Goal: Browse casually: Explore the website without a specific task or goal

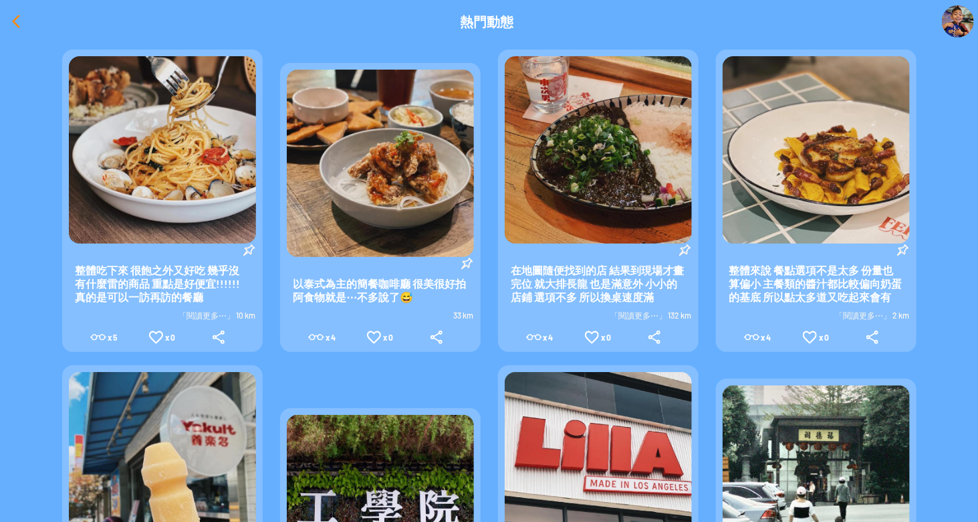
click at [13, 21] on div at bounding box center [16, 21] width 32 height 32
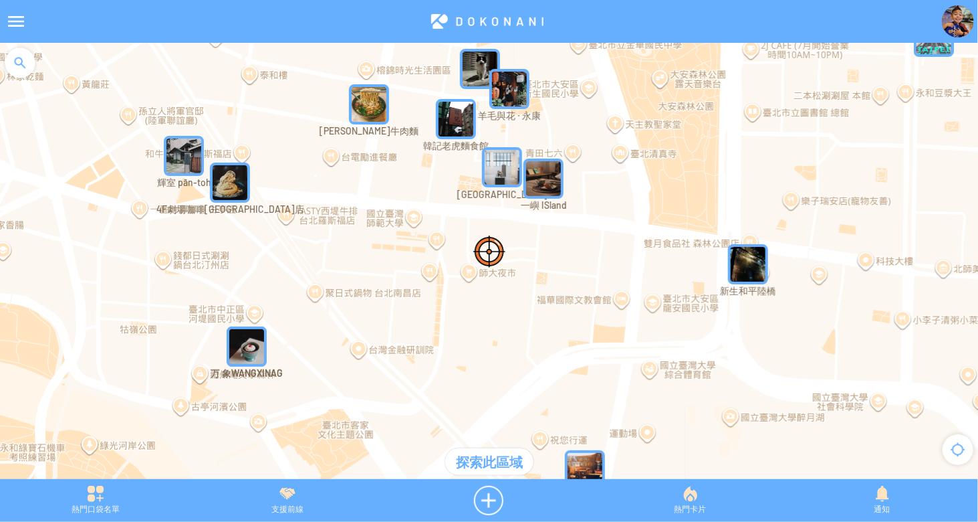
click at [742, 263] on img "新生和平陸橋" at bounding box center [748, 264] width 40 height 40
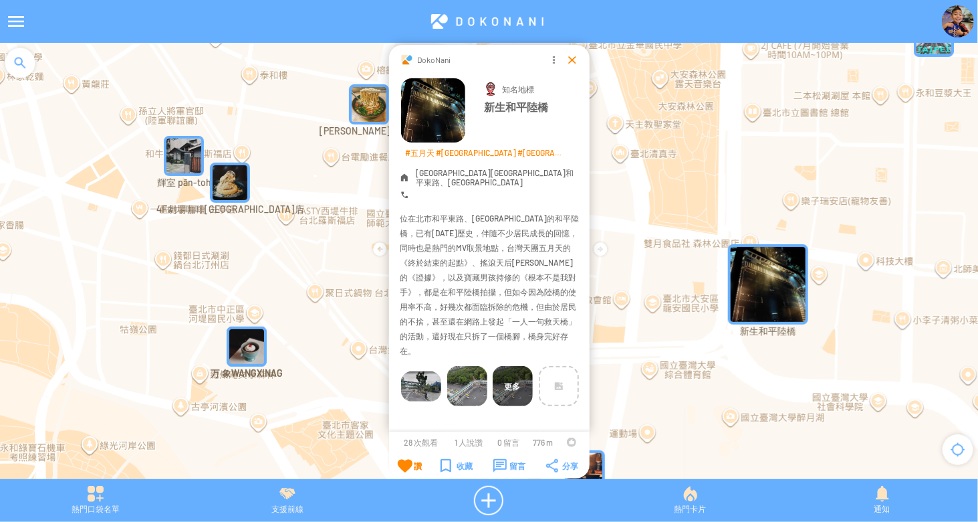
click at [570, 62] on div at bounding box center [572, 59] width 13 height 13
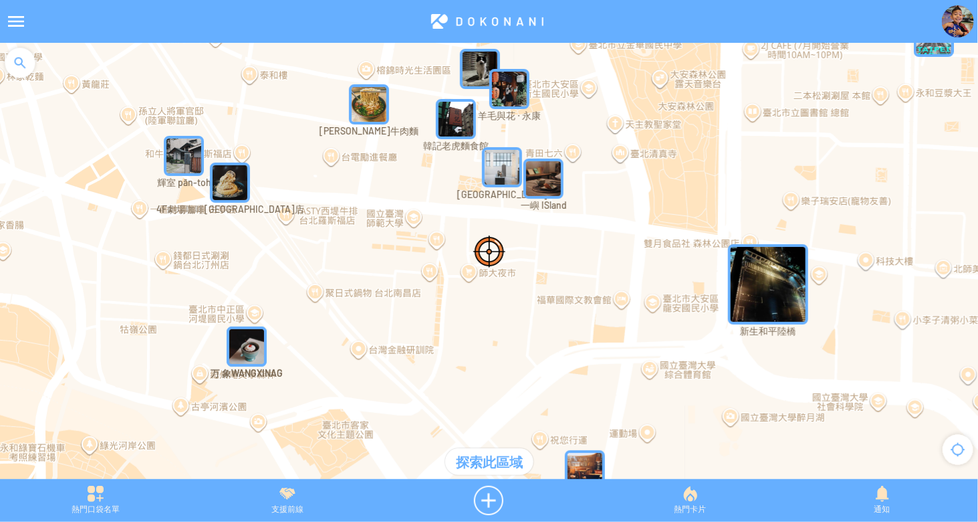
click at [582, 460] on img "雪可屋" at bounding box center [585, 470] width 40 height 40
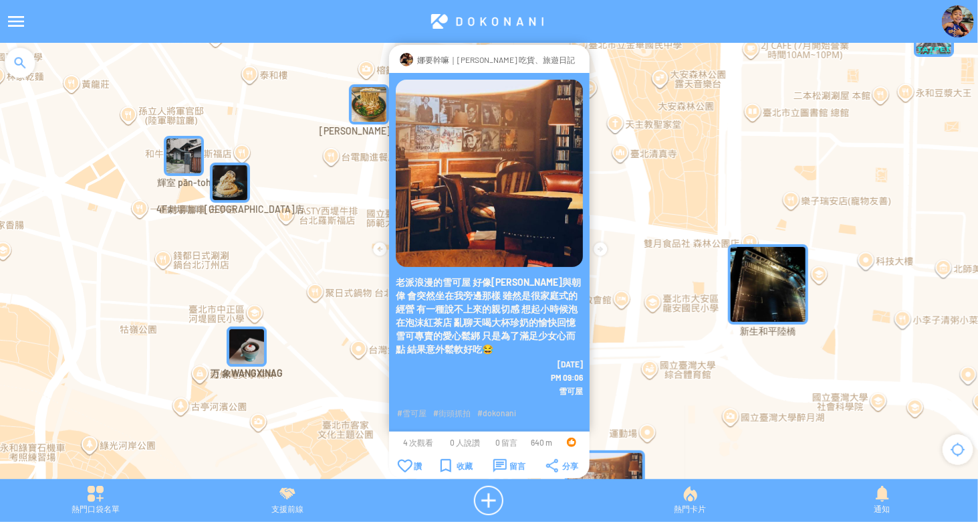
click at [580, 65] on div at bounding box center [580, 59] width 0 height 13
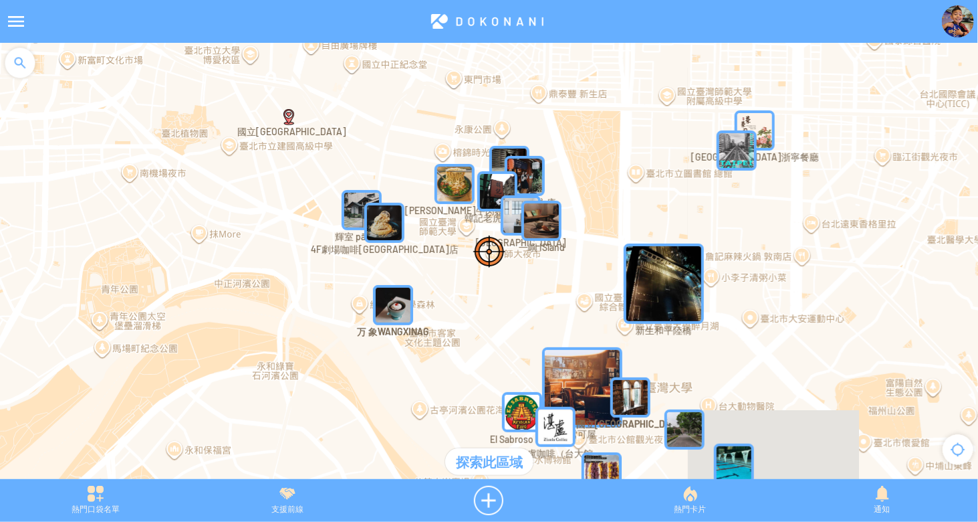
click at [690, 274] on img "新生和平陸橋" at bounding box center [664, 283] width 80 height 80
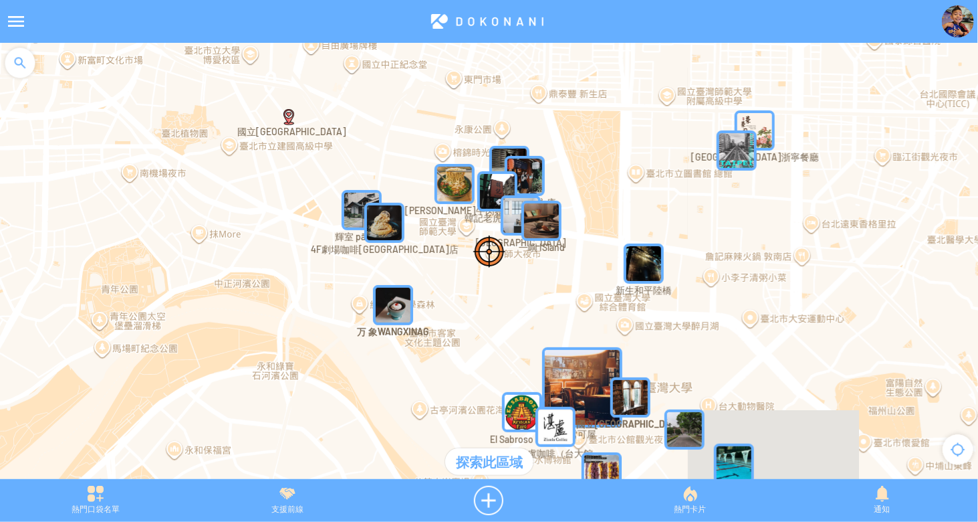
click at [655, 262] on img "新生和平陸橋" at bounding box center [644, 263] width 40 height 40
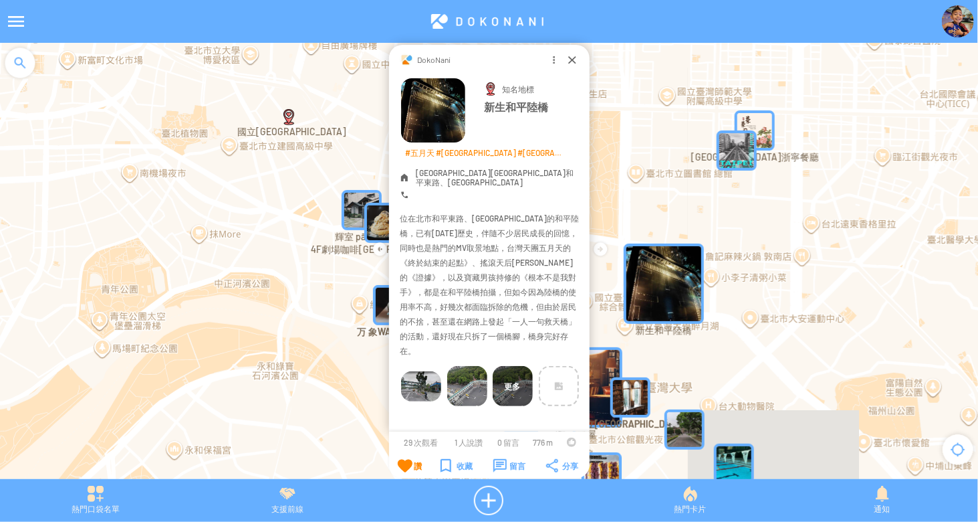
click at [414, 371] on img at bounding box center [421, 386] width 40 height 30
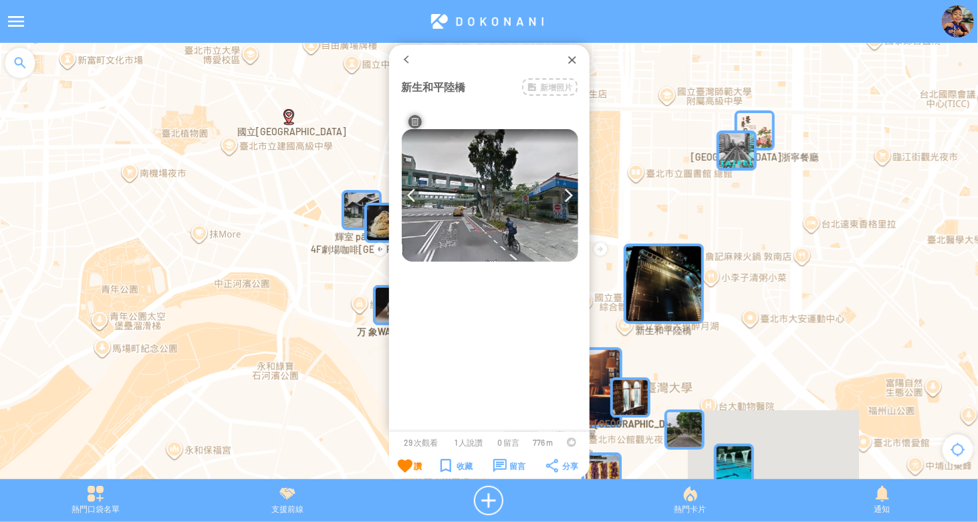
click at [563, 196] on img at bounding box center [490, 195] width 177 height 132
click at [565, 195] on img at bounding box center [569, 195] width 9 height 13
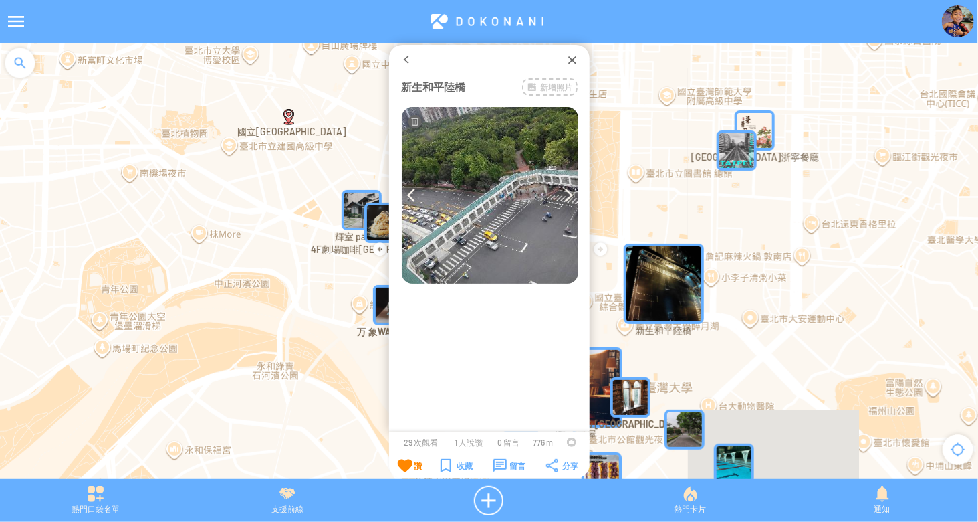
click at [565, 196] on img at bounding box center [569, 195] width 9 height 13
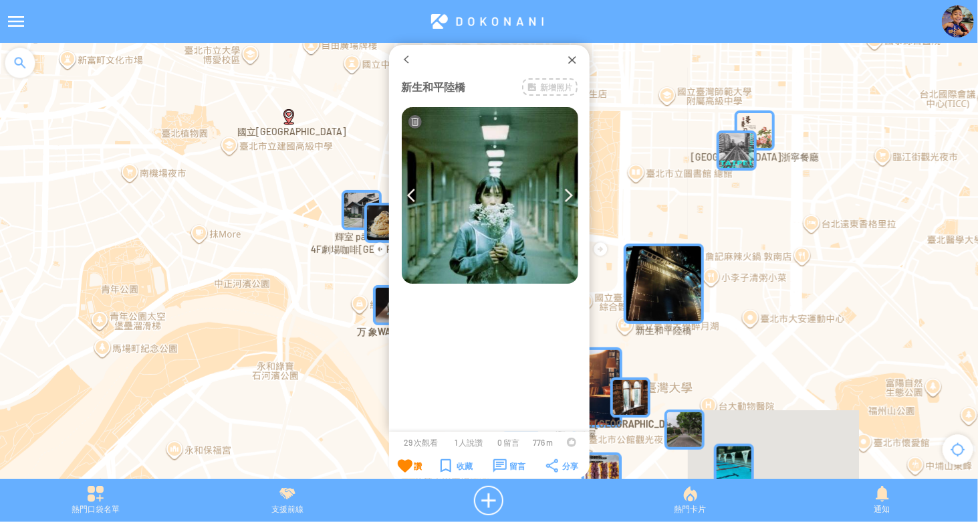
click at [565, 196] on img at bounding box center [569, 195] width 9 height 13
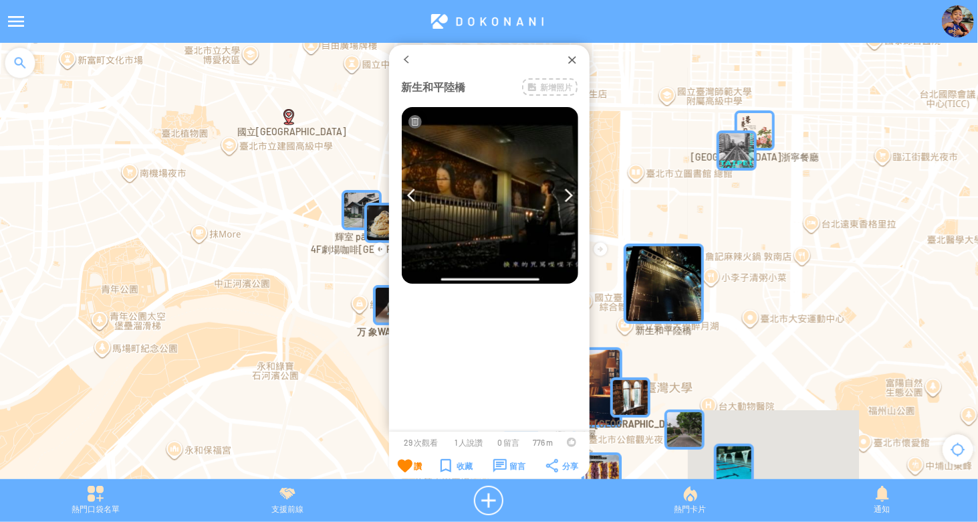
click at [565, 196] on img at bounding box center [569, 195] width 9 height 13
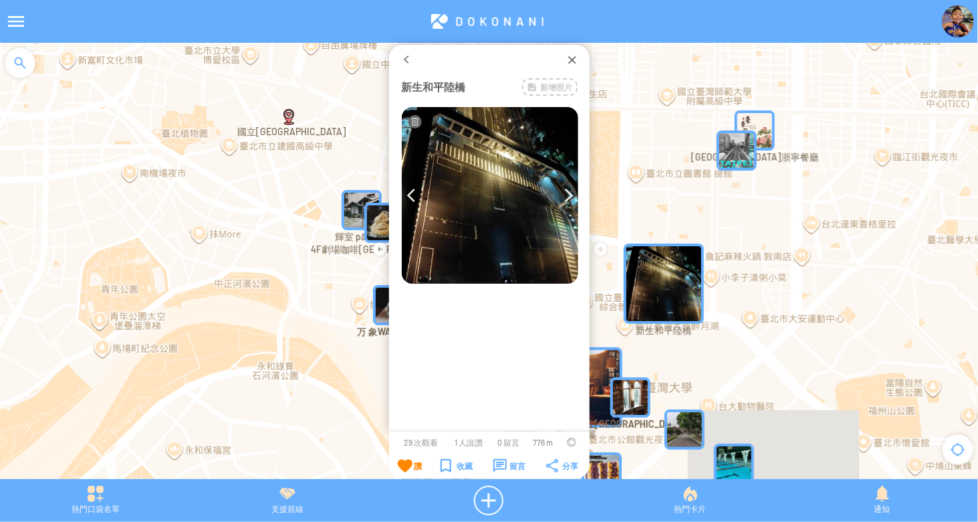
click at [565, 196] on img at bounding box center [569, 195] width 9 height 13
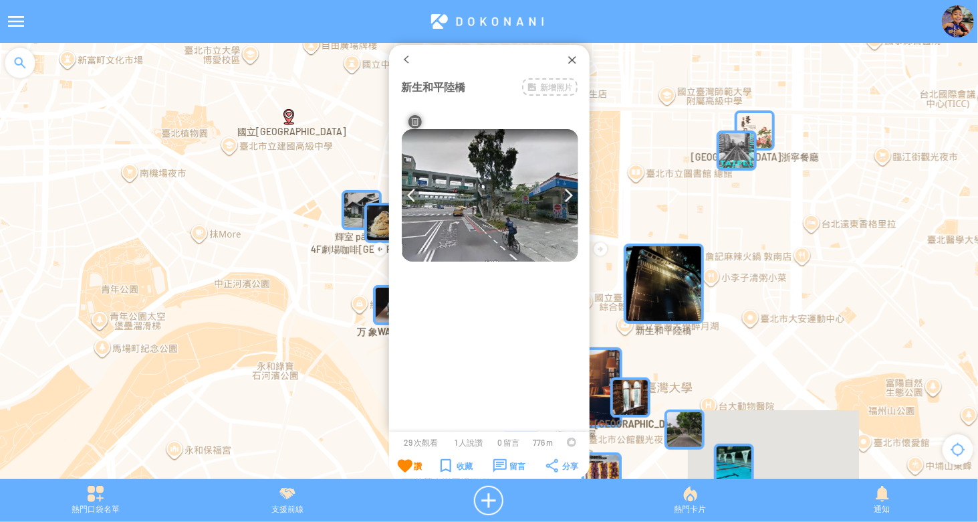
click at [565, 196] on img at bounding box center [569, 195] width 9 height 13
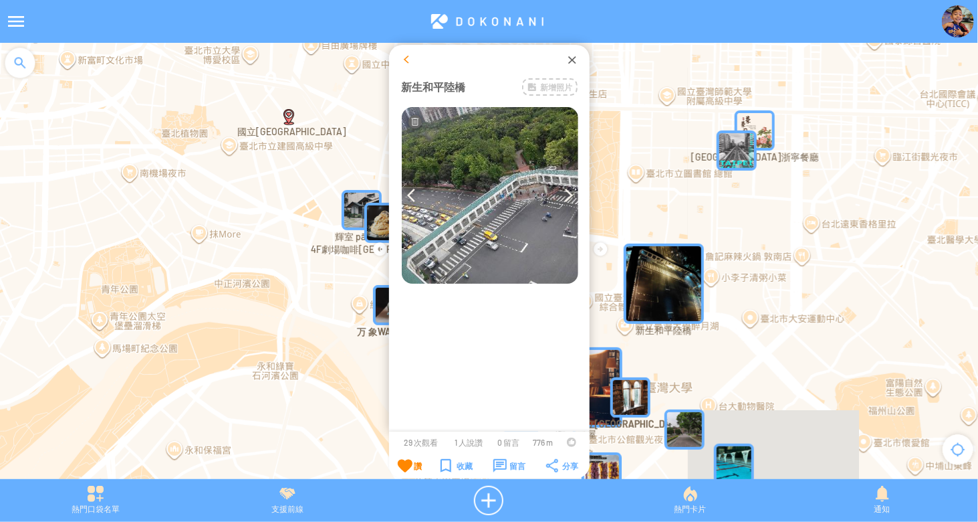
click at [403, 58] on div at bounding box center [406, 59] width 13 height 13
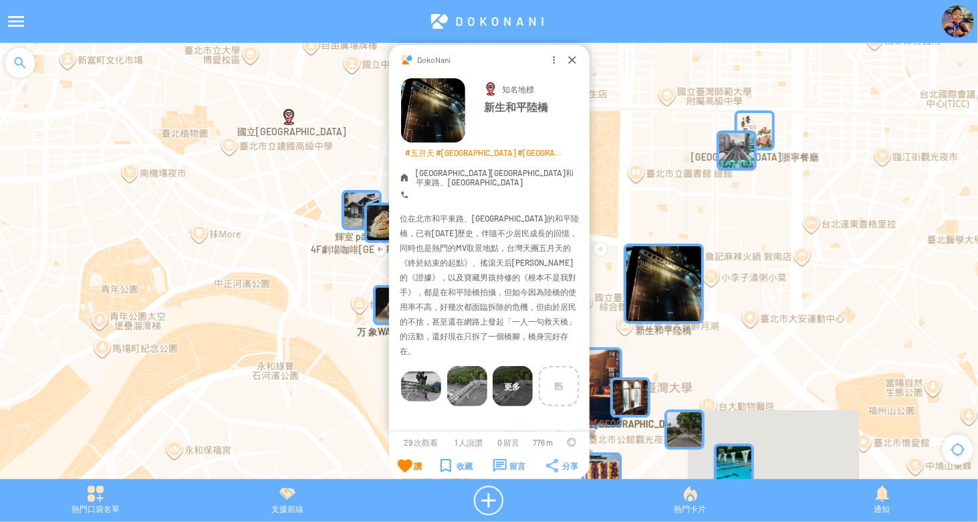
click at [614, 370] on img "雪可屋" at bounding box center [582, 387] width 80 height 80
click at [631, 391] on img "國立臺灣大學文學院" at bounding box center [631, 397] width 40 height 40
